Goal: Task Accomplishment & Management: Manage account settings

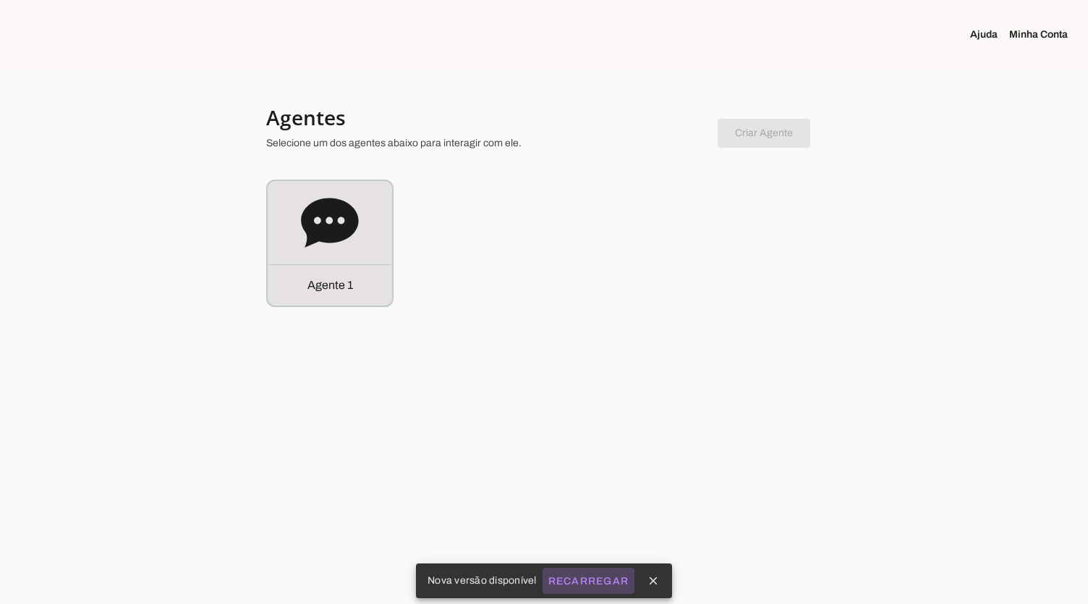
click at [0, 0] on slot "Recarregar" at bounding box center [0, 0] width 0 height 0
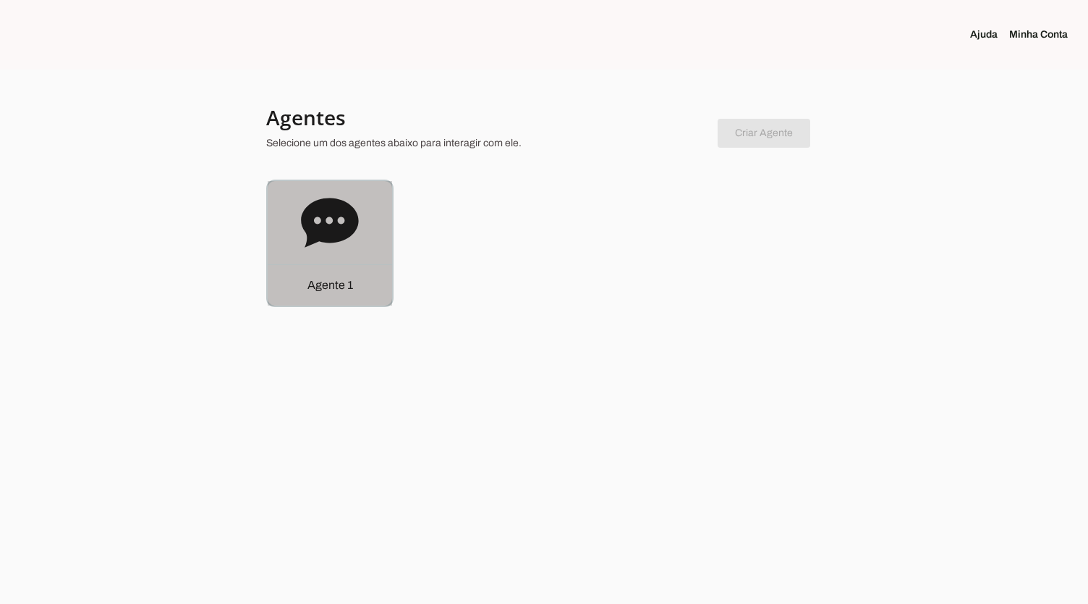
click at [331, 227] on icon at bounding box center [329, 222] width 57 height 49
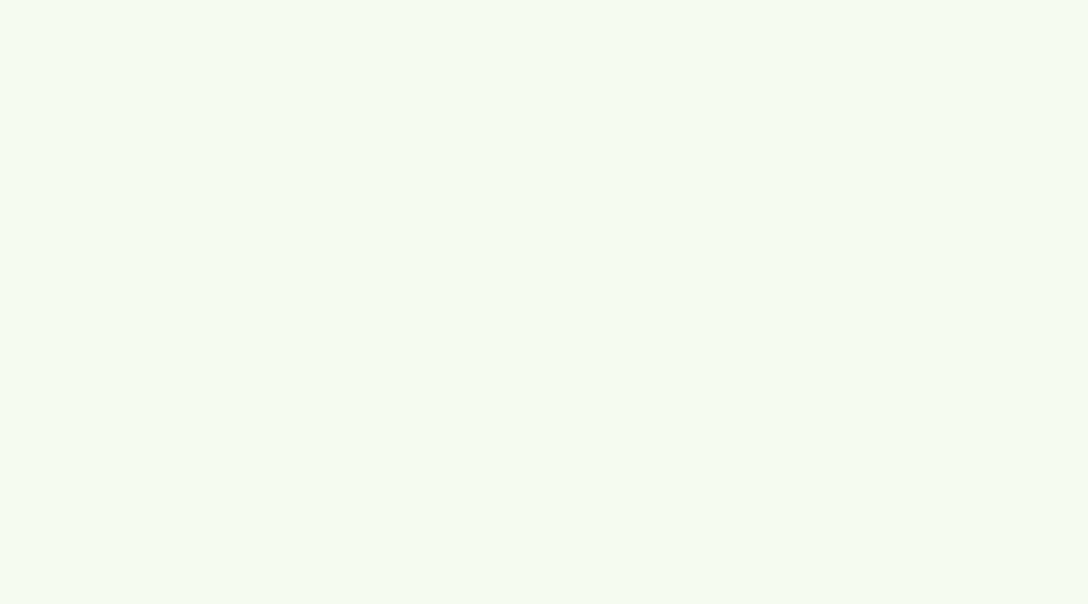
click at [0, 0] on robot-service-page at bounding box center [0, 0] width 0 height 0
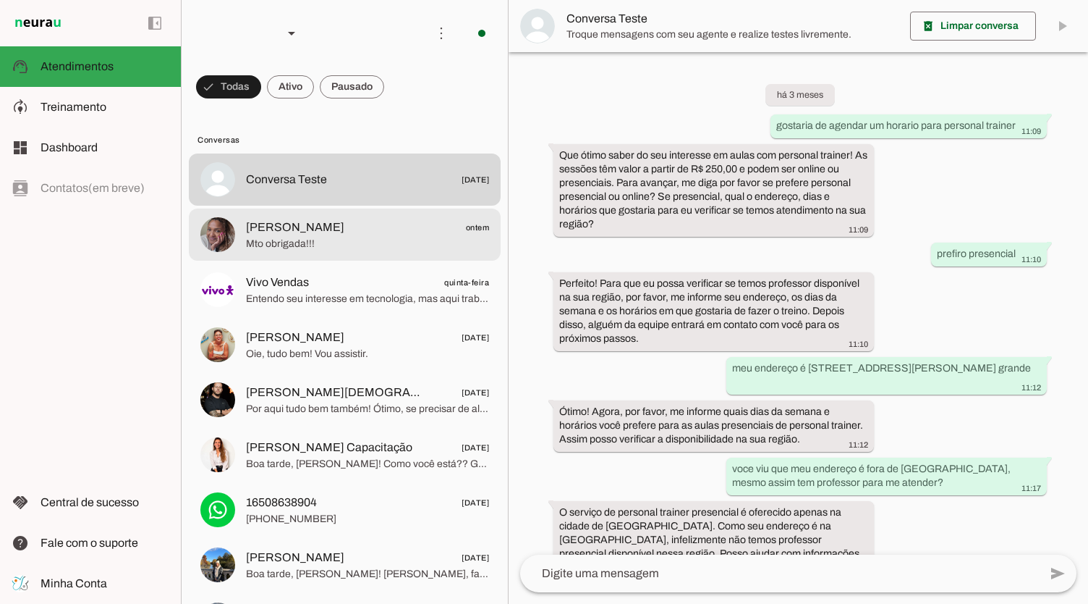
scroll to position [210, 0]
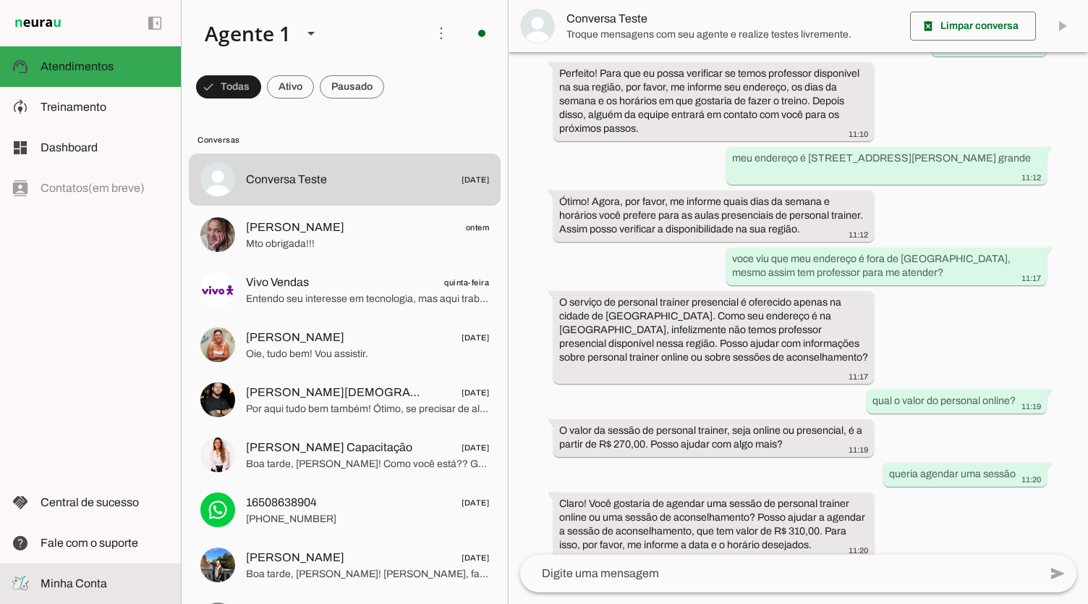
click at [91, 583] on span "Minha Conta" at bounding box center [74, 583] width 67 height 12
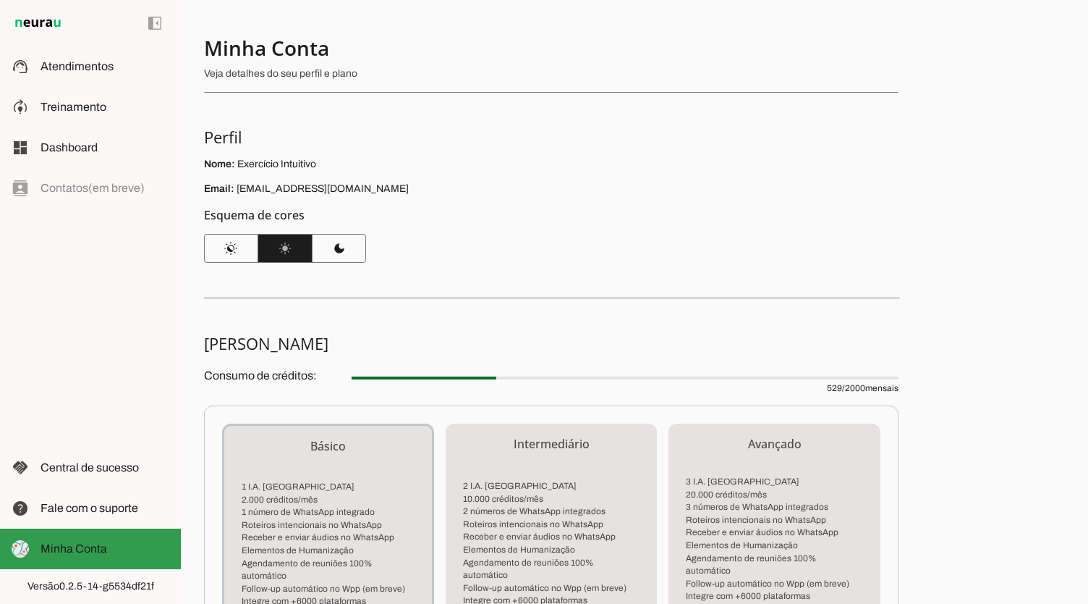
click at [77, 549] on span "Minha Conta" at bounding box center [74, 548] width 67 height 12
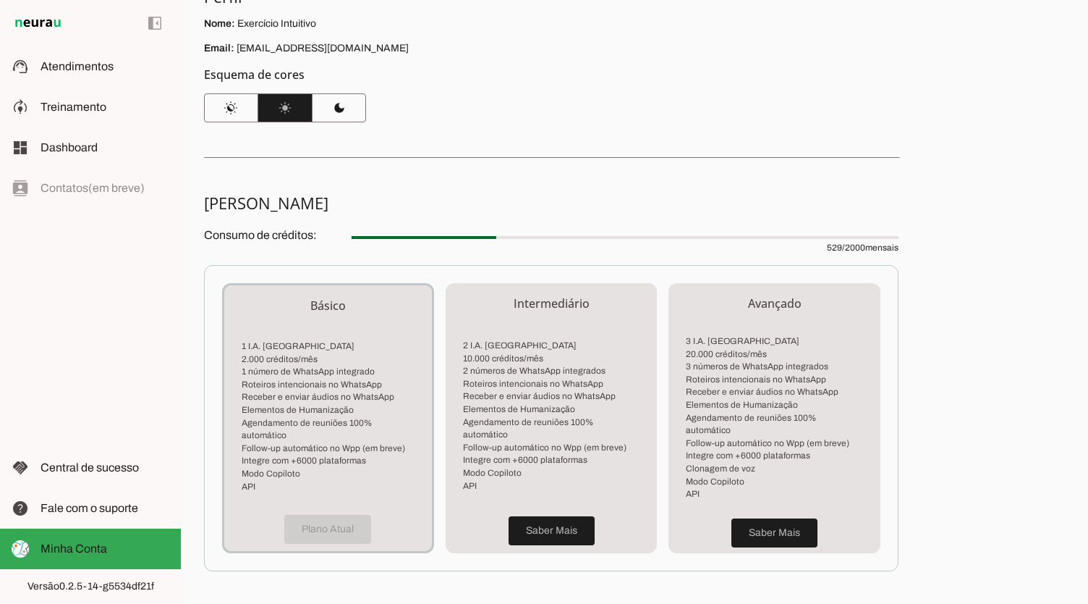
scroll to position [289, 0]
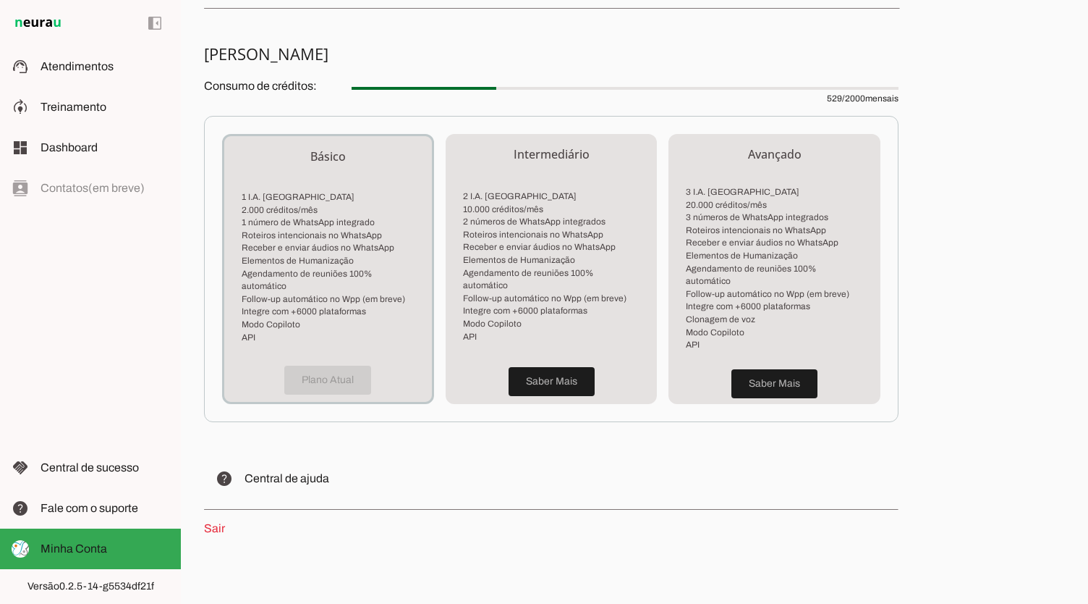
click at [212, 522] on link "Sair" at bounding box center [214, 528] width 21 height 12
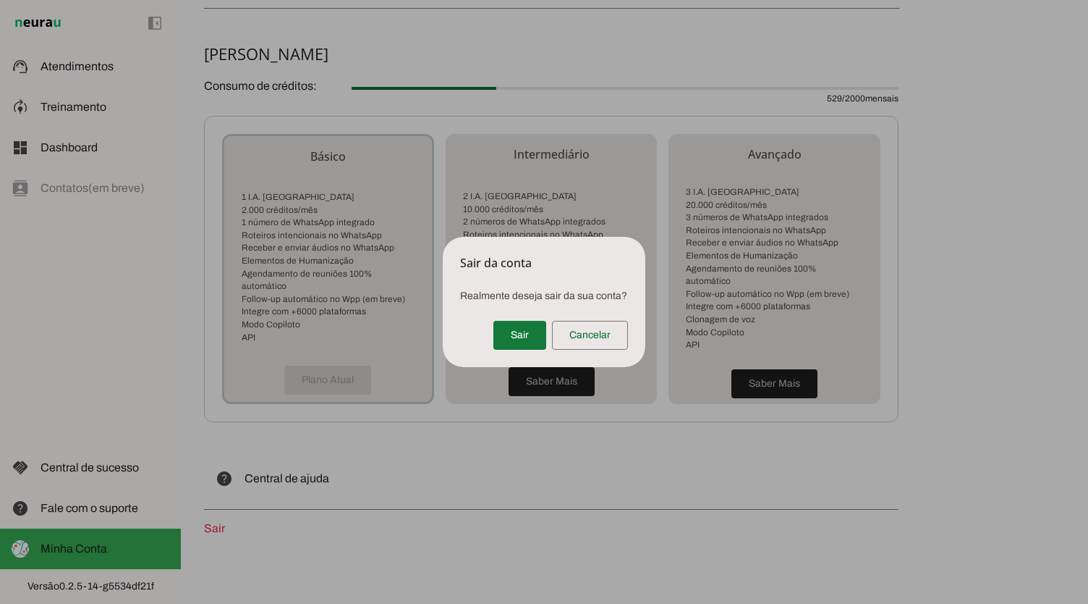
click at [525, 337] on span at bounding box center [520, 335] width 53 height 35
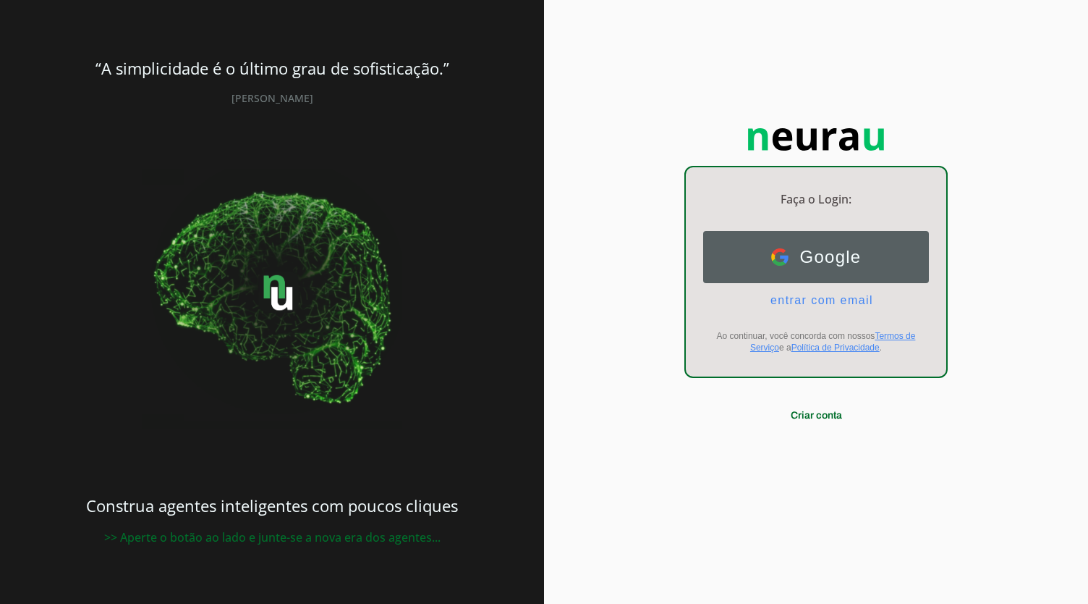
click at [829, 261] on span "Google" at bounding box center [825, 257] width 73 height 20
